Goal: Task Accomplishment & Management: Manage account settings

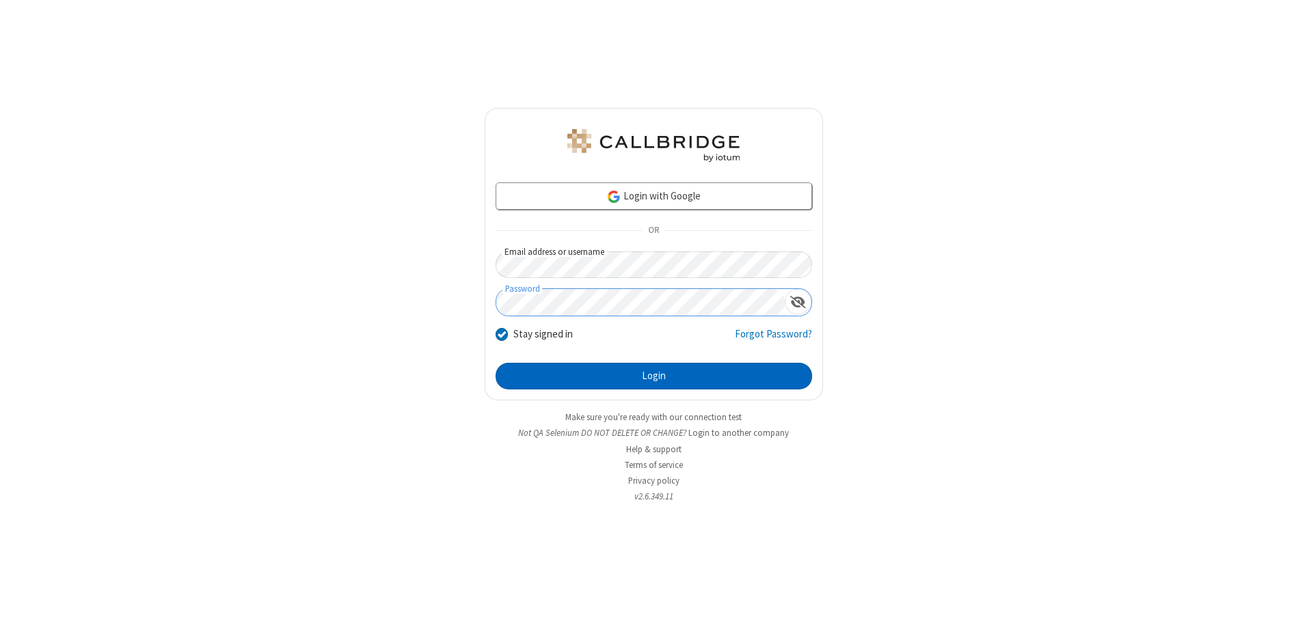
click at [654, 376] on button "Login" at bounding box center [654, 376] width 317 height 27
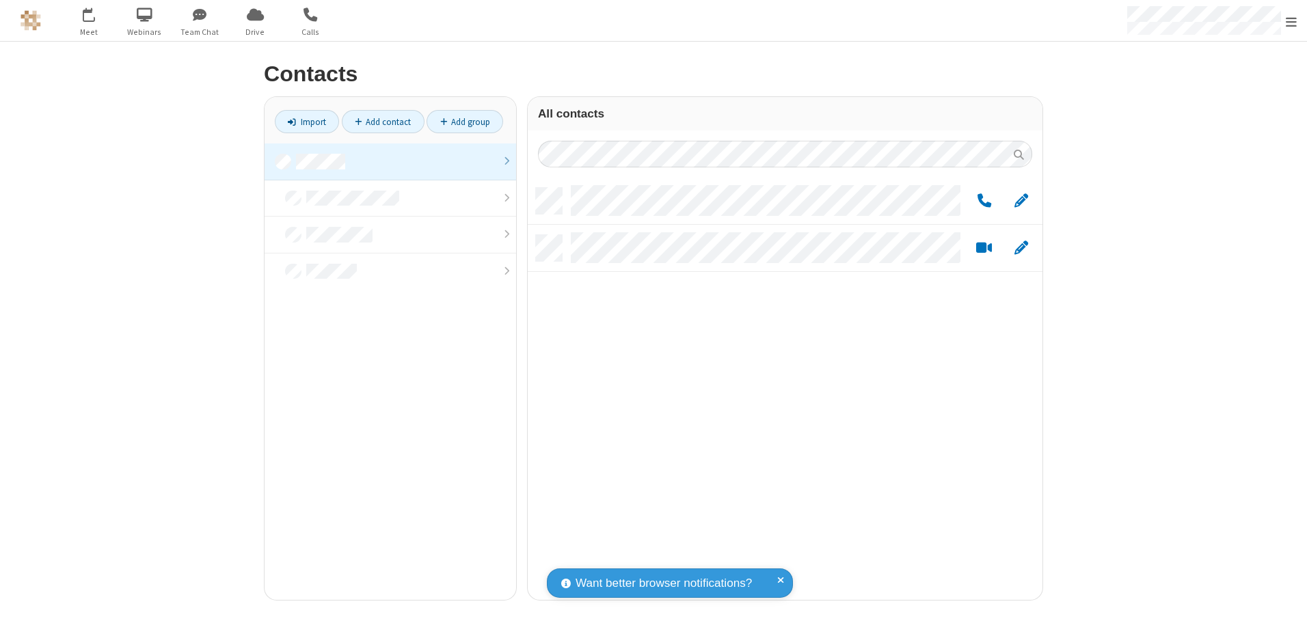
scroll to position [412, 505]
click at [390, 161] on link at bounding box center [391, 162] width 252 height 37
click at [465, 122] on link "Add group" at bounding box center [465, 121] width 77 height 23
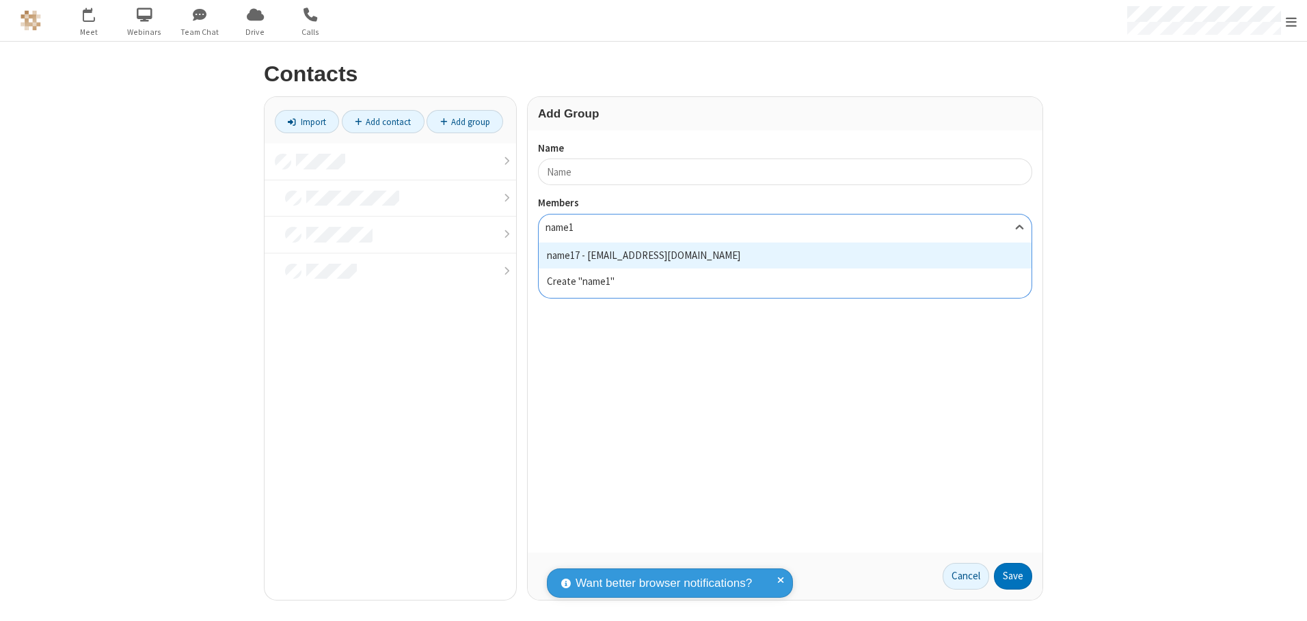
type input "name17"
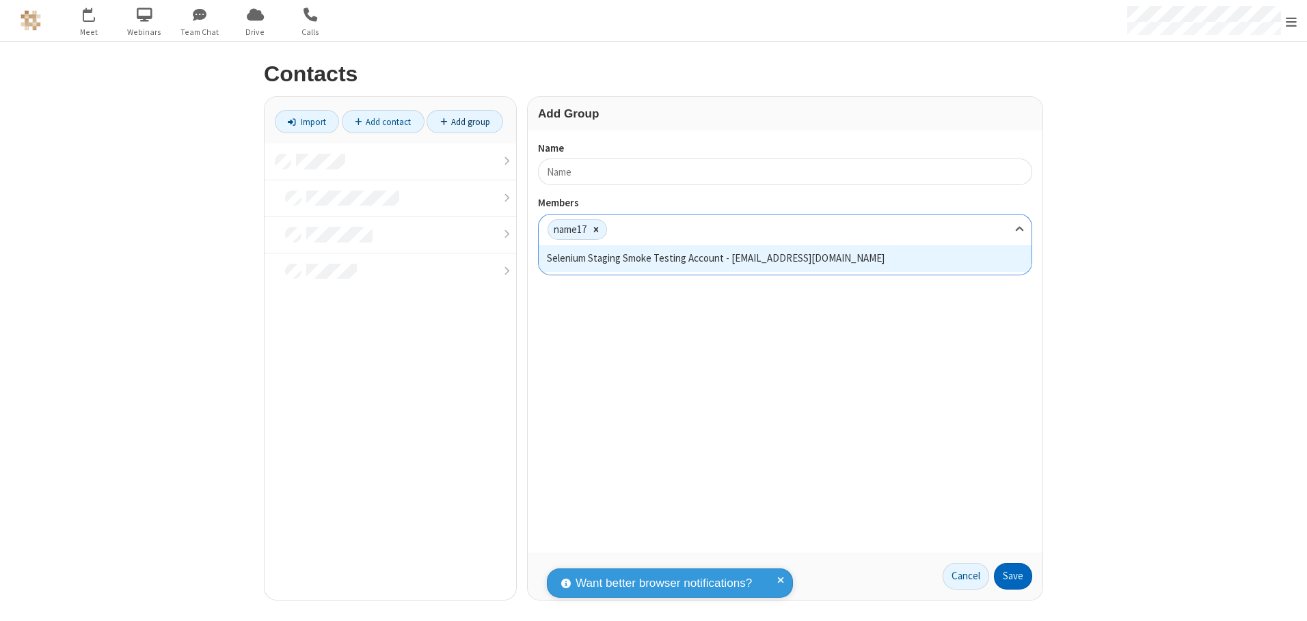
click at [1013, 576] on button "Save" at bounding box center [1013, 576] width 38 height 27
